Goal: Task Accomplishment & Management: Use online tool/utility

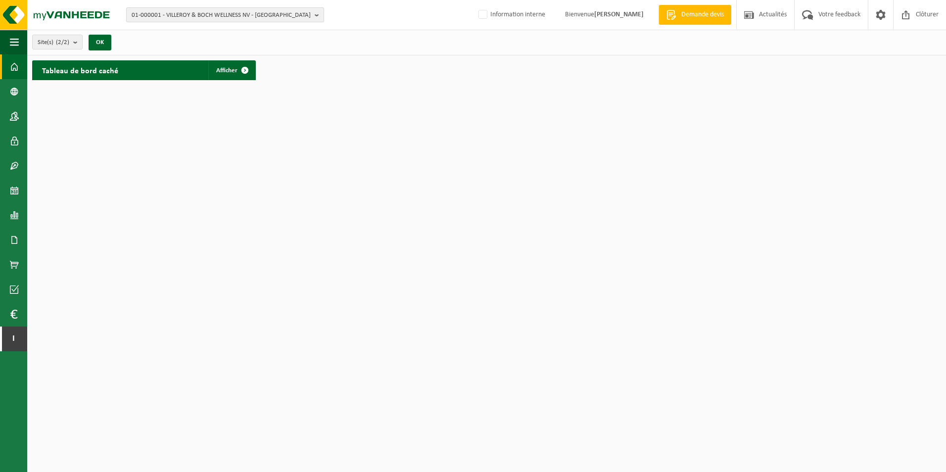
click at [169, 17] on span "01-000001 - VILLEROY & BOCH WELLNESS NV - ROESELARE" at bounding box center [221, 15] width 179 height 15
paste input "10-744963"
type input "10-744963"
click at [223, 41] on li "10-744963 - GINGER LECES - DOUVRIN" at bounding box center [225, 46] width 193 height 12
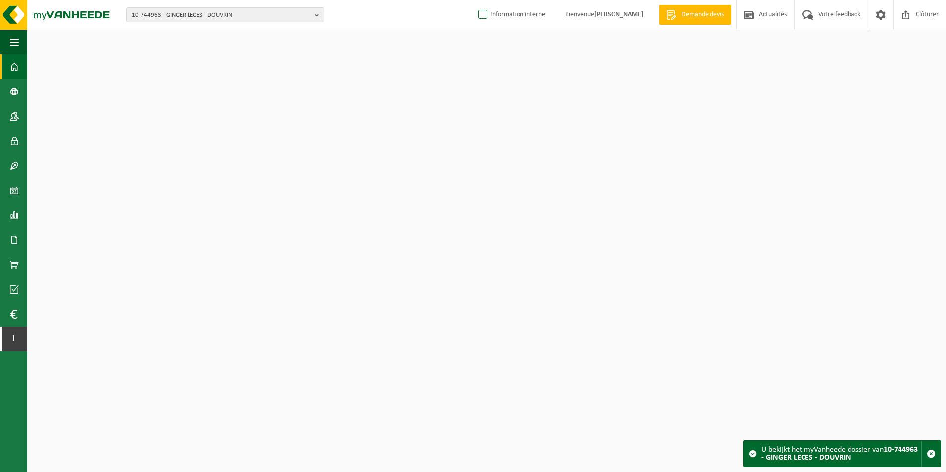
click at [477, 19] on label "Information interne" at bounding box center [511, 14] width 69 height 15
click at [475, 0] on input "Information interne" at bounding box center [475, 0] width 0 height 0
checkbox input "true"
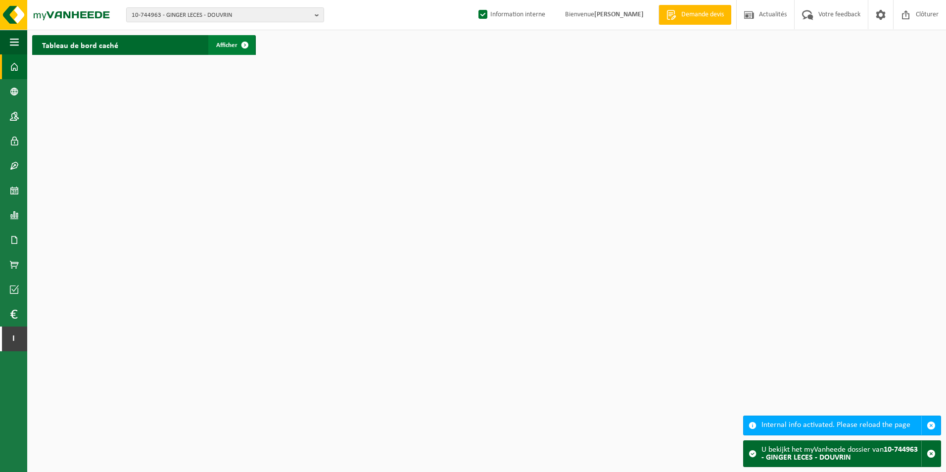
click at [245, 45] on span at bounding box center [245, 45] width 20 height 20
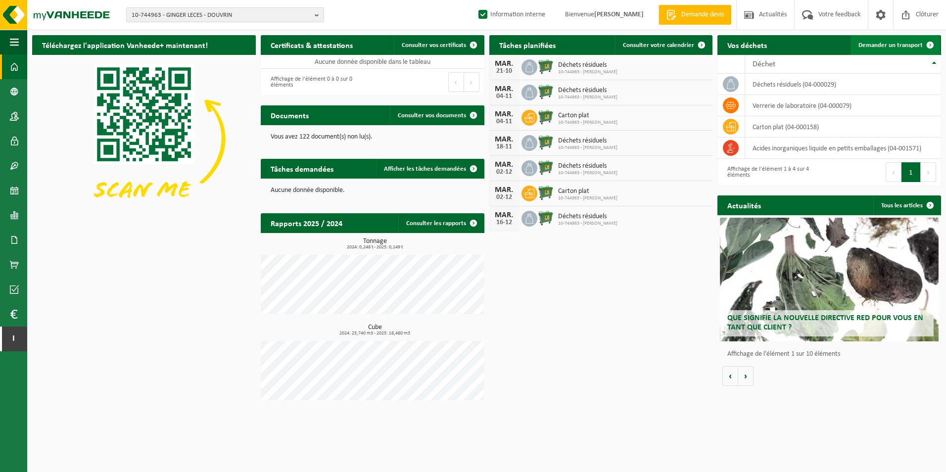
click at [900, 45] on span "Demander un transport" at bounding box center [891, 45] width 64 height 6
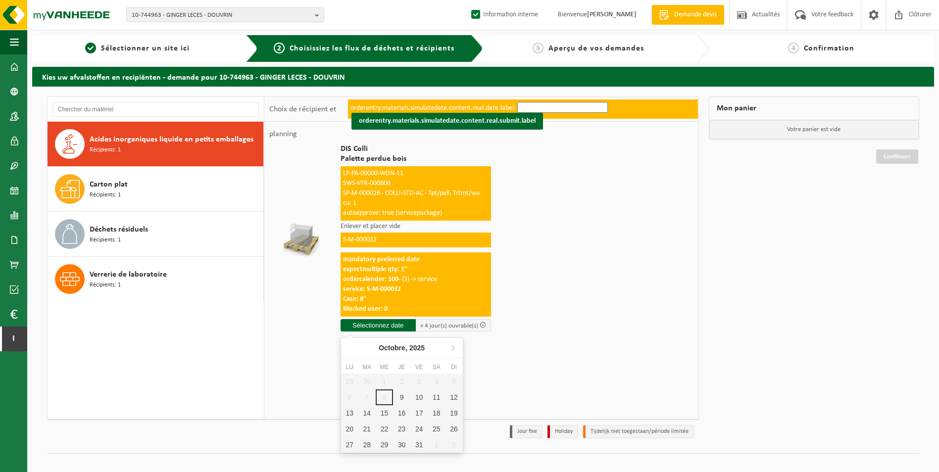
click at [381, 323] on input "text" at bounding box center [377, 325] width 75 height 12
click at [393, 396] on div "9" at bounding box center [401, 397] width 17 height 16
type input "à partir de 2025-10-09"
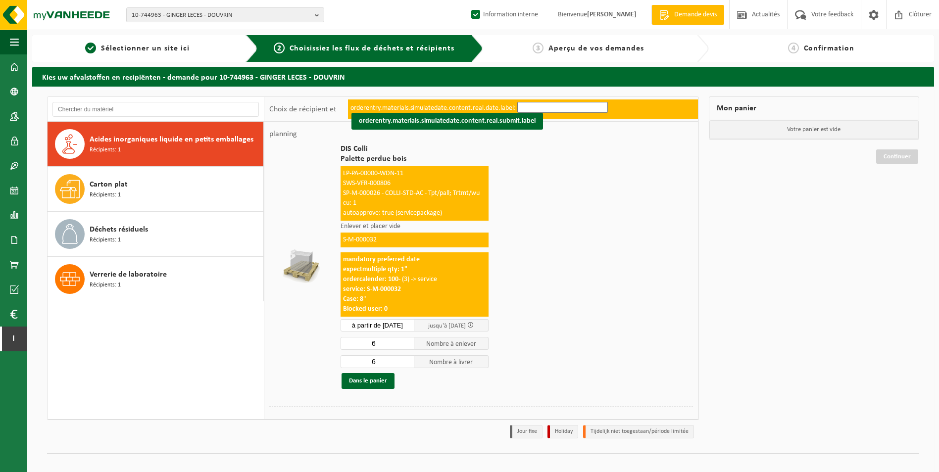
click at [388, 340] on input "6" at bounding box center [377, 343] width 74 height 13
drag, startPoint x: 388, startPoint y: 340, endPoint x: 341, endPoint y: 340, distance: 47.0
click at [341, 340] on input "6" at bounding box center [377, 343] width 74 height 13
type input "1"
click at [379, 360] on input "6" at bounding box center [377, 361] width 74 height 13
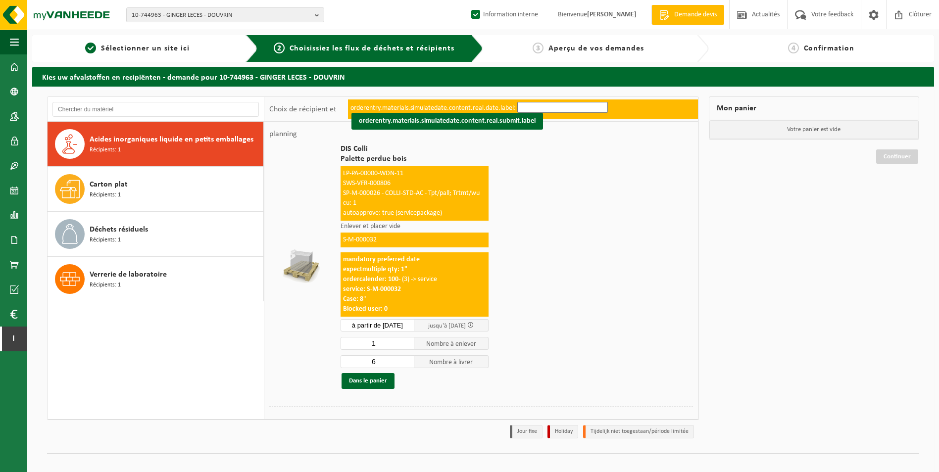
drag, startPoint x: 382, startPoint y: 361, endPoint x: 331, endPoint y: 353, distance: 51.2
click at [331, 353] on tr "DIS Colli Palette perdue bois LP-PA-00000-WDN-11 SWS-VFR-000806 SP-M-000026 - C…" at bounding box center [481, 267] width 424 height 280
type input "1"
click at [368, 379] on button "Dans le panier" at bounding box center [367, 381] width 53 height 16
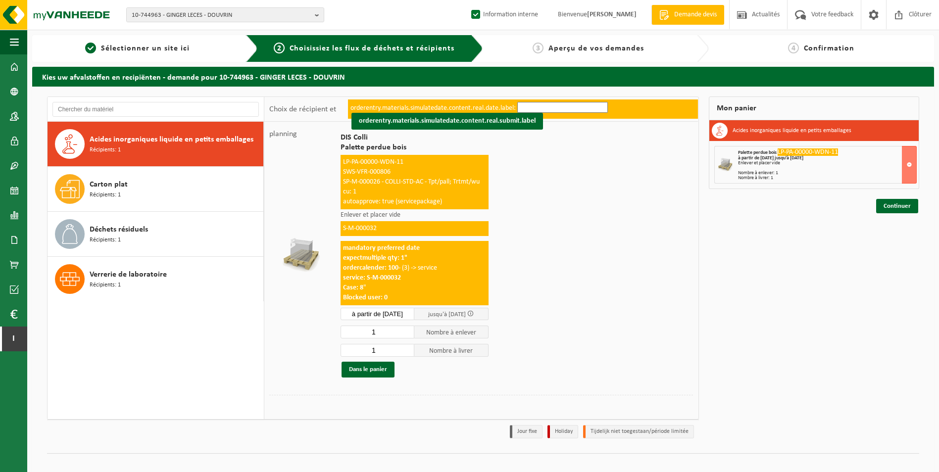
scroll to position [17, 0]
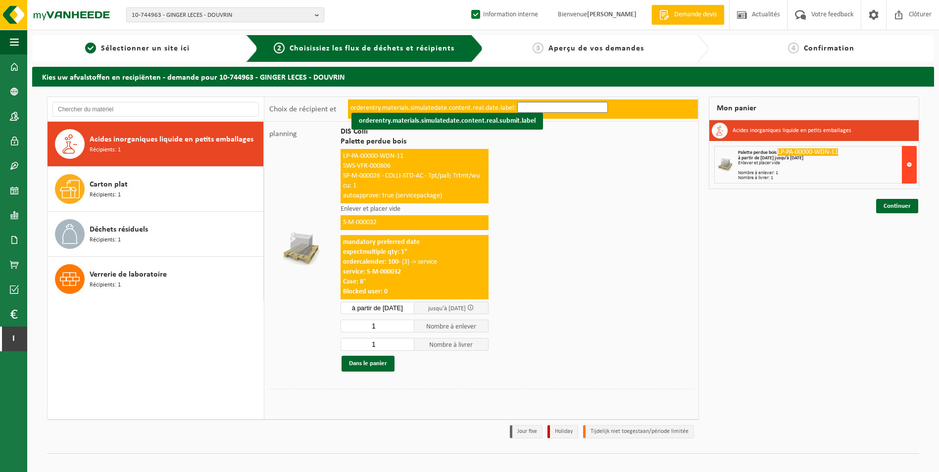
click at [903, 153] on button at bounding box center [909, 165] width 15 height 38
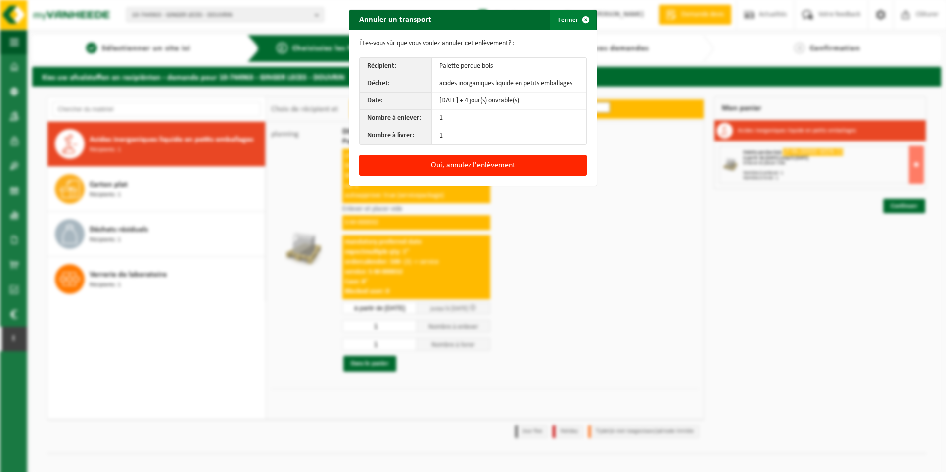
click at [585, 17] on span "button" at bounding box center [586, 20] width 20 height 20
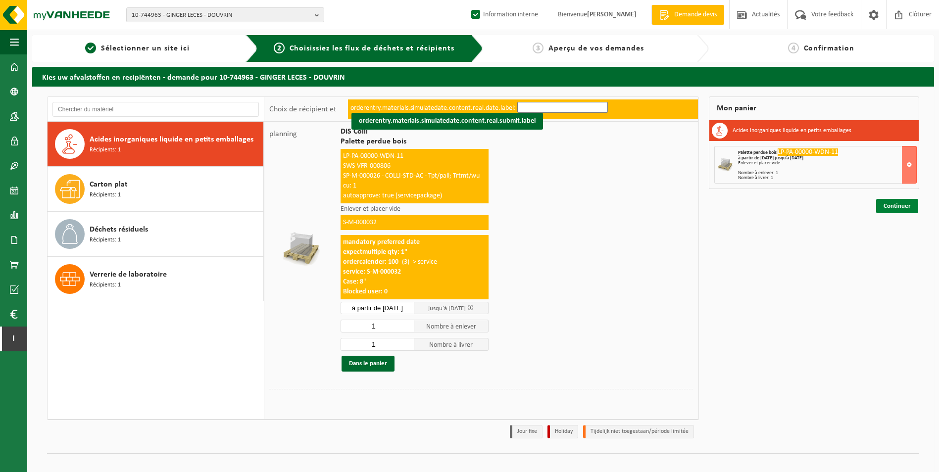
click at [898, 199] on link "Continuer" at bounding box center [897, 206] width 42 height 14
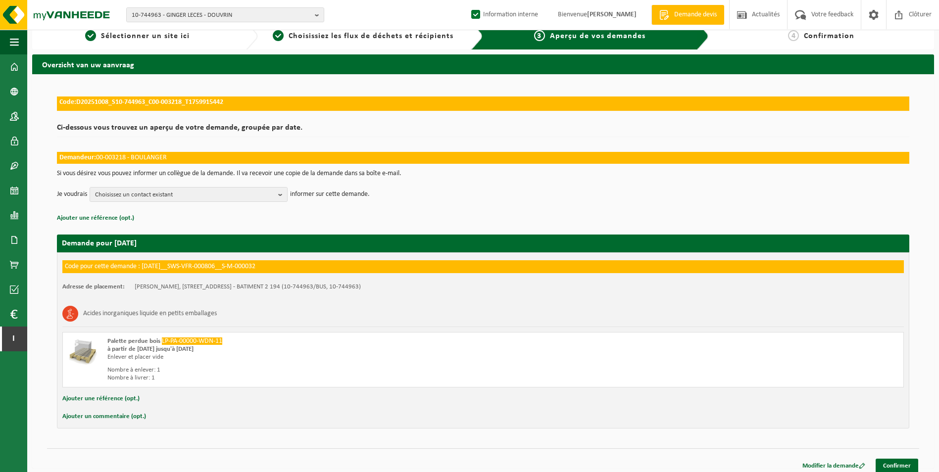
scroll to position [19, 0]
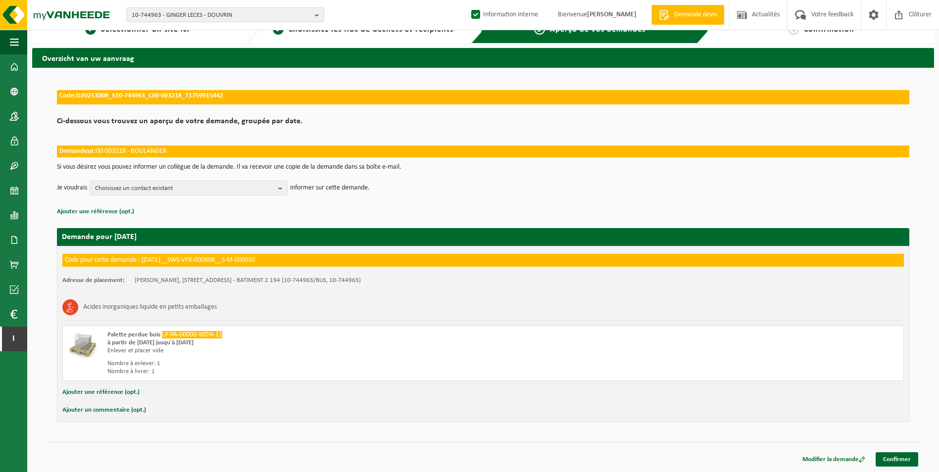
click at [102, 391] on button "Ajouter une référence (opt.)" at bounding box center [100, 392] width 77 height 13
click at [88, 415] on button "Ajouter un commentaire (opt.)" at bounding box center [104, 412] width 84 height 13
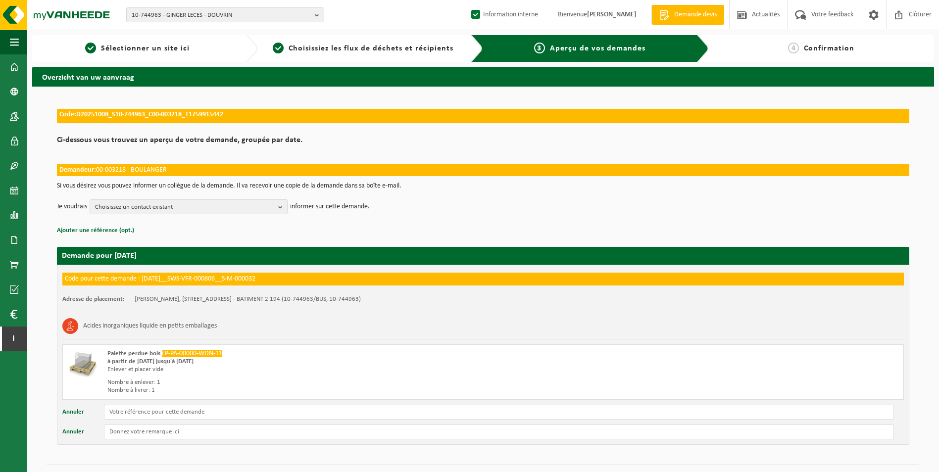
scroll to position [23, 0]
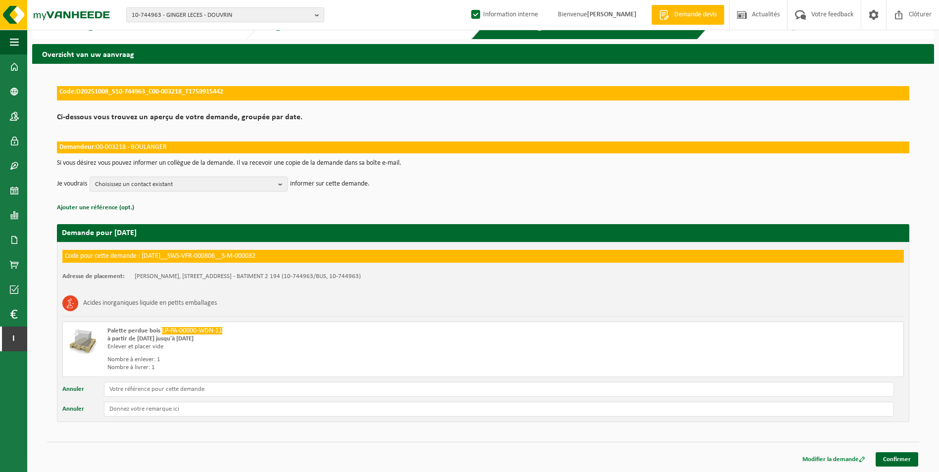
click at [821, 457] on link "Modifier la demande" at bounding box center [834, 459] width 78 height 14
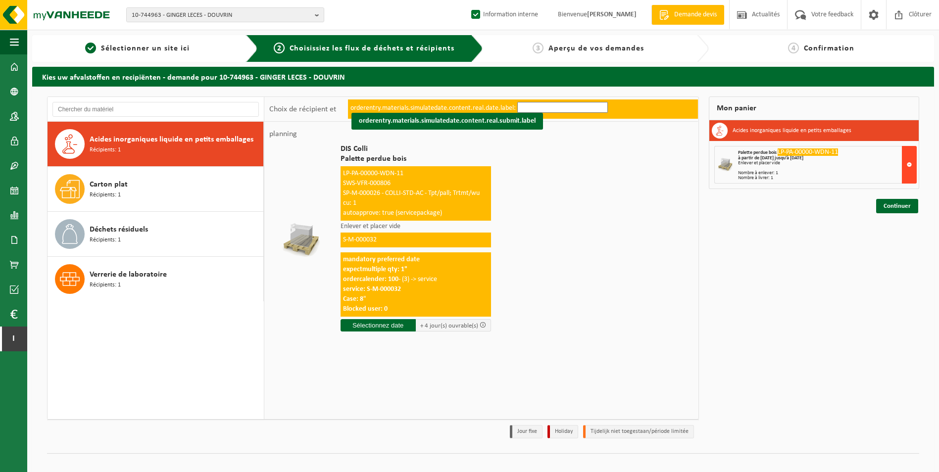
click at [911, 168] on button at bounding box center [909, 165] width 15 height 38
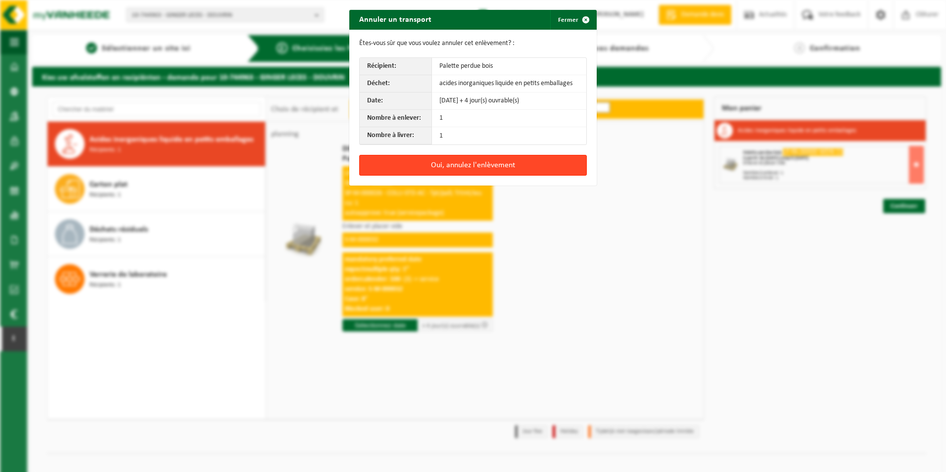
click at [438, 162] on button "Oui, annulez l'enlèvement" at bounding box center [473, 165] width 228 height 21
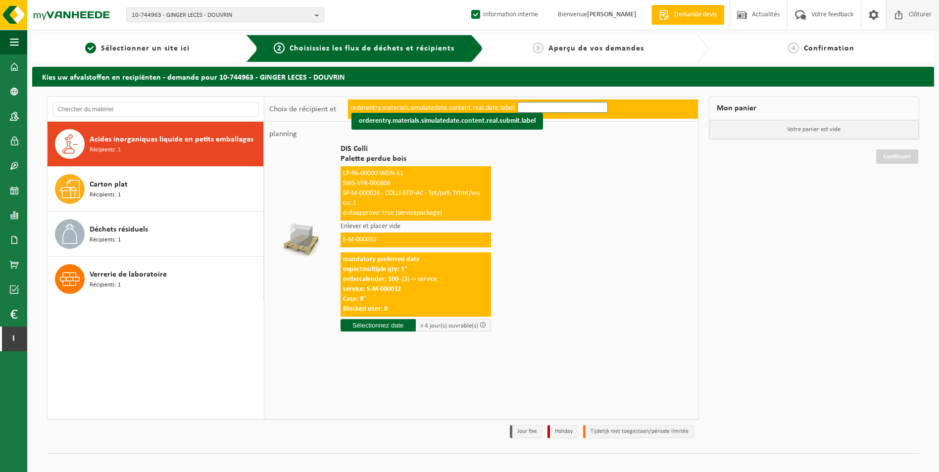
drag, startPoint x: 917, startPoint y: 18, endPoint x: 911, endPoint y: 23, distance: 8.1
click at [917, 18] on span "Clôturer" at bounding box center [920, 14] width 28 height 29
